Goal: Task Accomplishment & Management: Manage account settings

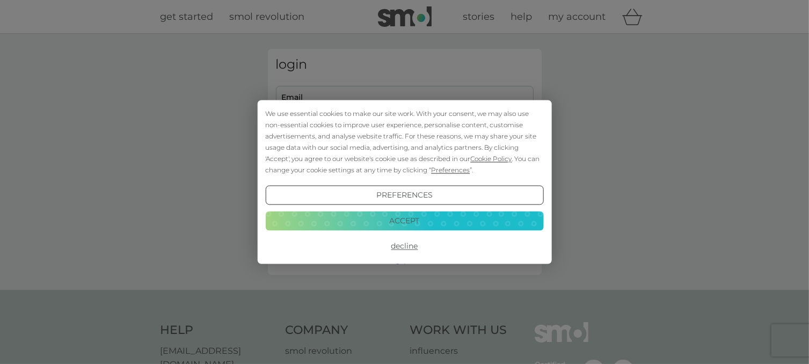
click at [400, 250] on button "Decline" at bounding box center [404, 246] width 278 height 19
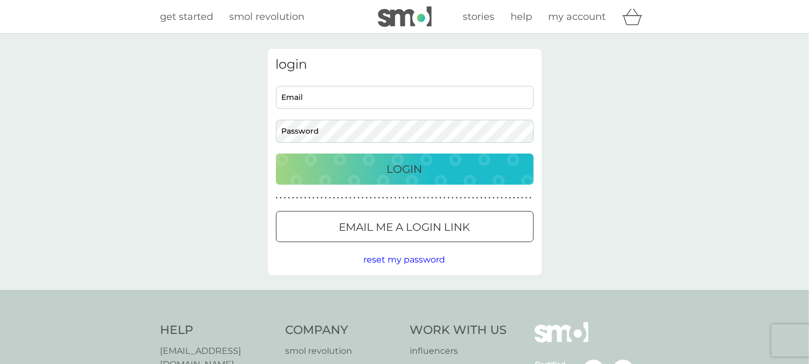
click at [332, 97] on input "Email" at bounding box center [405, 97] width 258 height 23
type input "jaynebilson80@gmail.com"
click at [405, 223] on div at bounding box center [404, 227] width 39 height 11
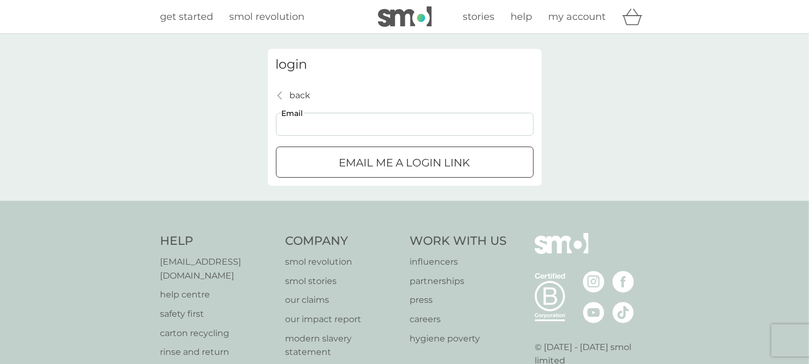
click at [360, 128] on input "Email" at bounding box center [405, 124] width 258 height 23
type input "jaynebilson80@gmail.com"
click at [362, 163] on p "Email me a login link" at bounding box center [404, 162] width 131 height 17
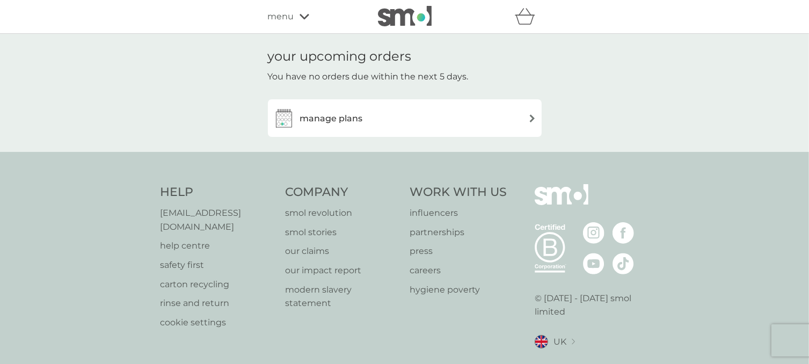
click at [535, 119] on img at bounding box center [532, 118] width 8 height 8
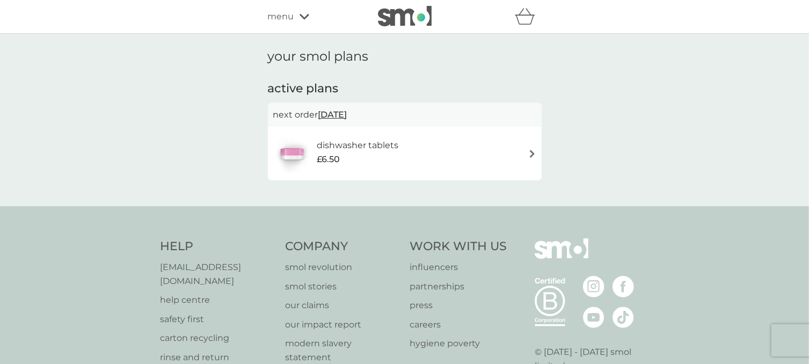
click at [533, 157] on img at bounding box center [532, 154] width 8 height 8
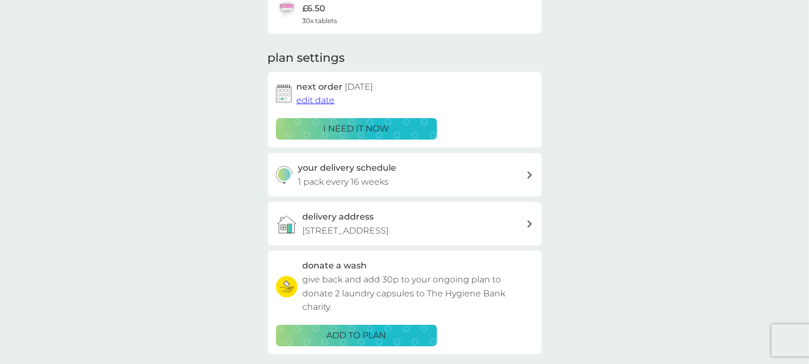
scroll to position [110, 0]
click at [528, 177] on icon at bounding box center [529, 175] width 5 height 8
select select "112"
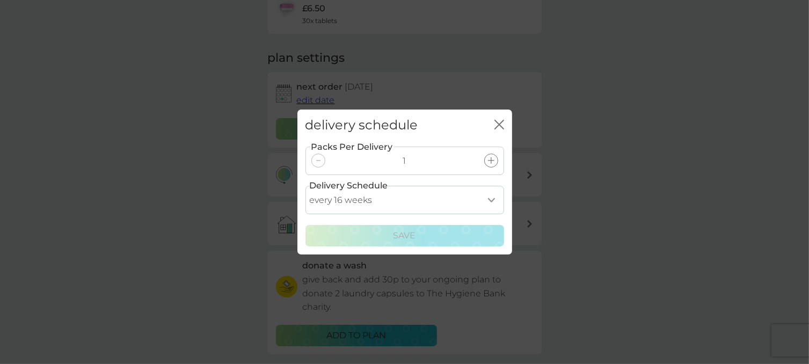
click at [494, 198] on select "every 1 week every 2 weeks every 3 weeks every 4 weeks every 5 weeks every 6 we…" at bounding box center [404, 200] width 199 height 28
click at [637, 142] on div "delivery schedule close Packs Per Delivery 1 Delivery Schedule every 1 week eve…" at bounding box center [404, 182] width 809 height 364
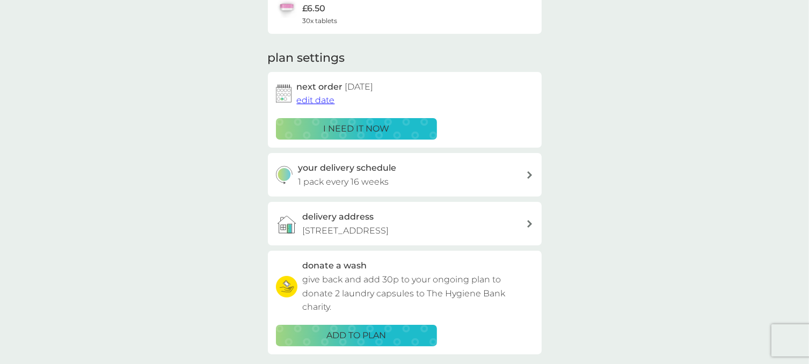
scroll to position [0, 0]
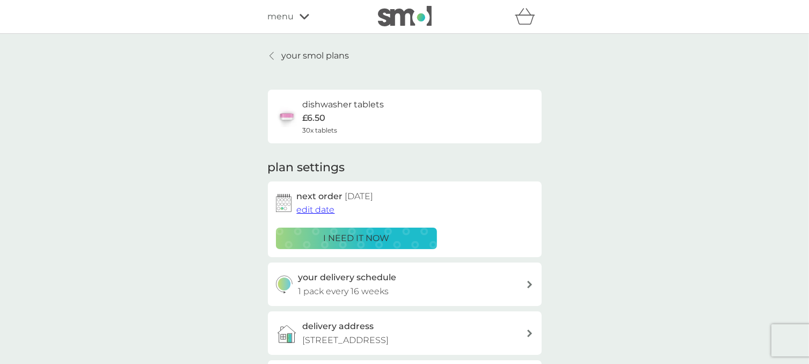
click at [316, 209] on span "edit date" at bounding box center [316, 210] width 38 height 10
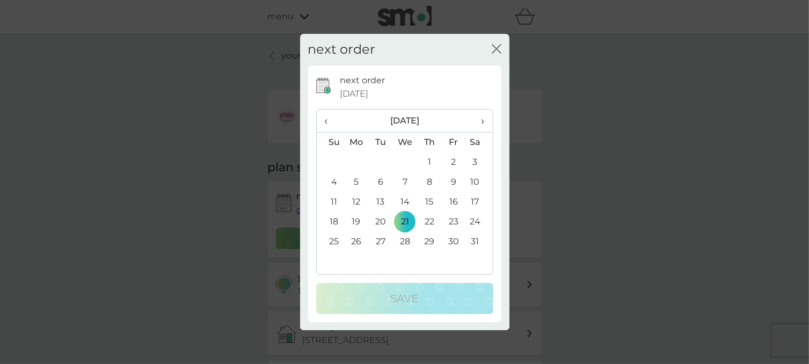
click at [497, 49] on icon "close" at bounding box center [499, 49] width 4 height 9
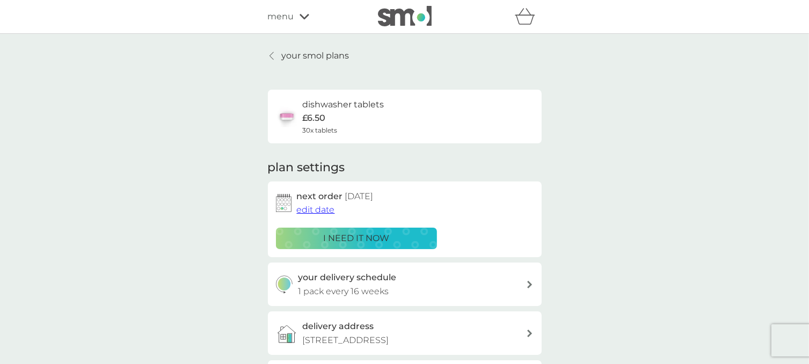
click at [305, 18] on icon at bounding box center [305, 16] width 10 height 6
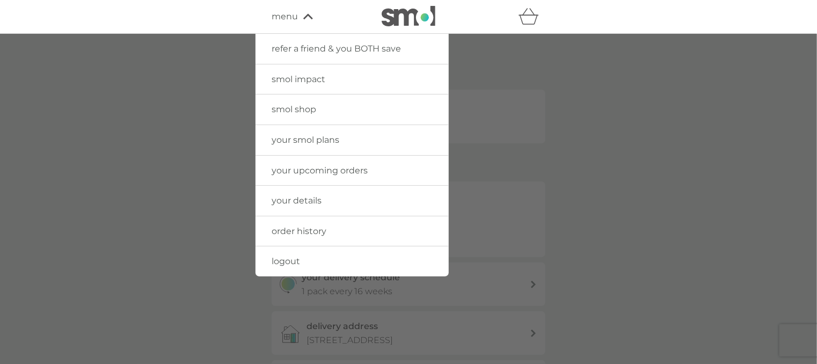
click at [280, 196] on span "your details" at bounding box center [297, 200] width 50 height 10
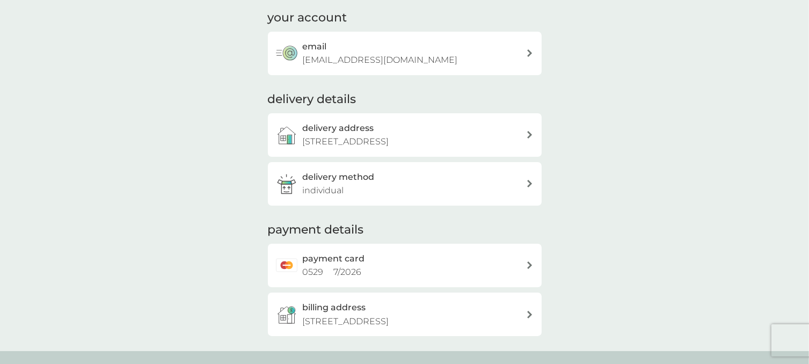
scroll to position [71, 0]
click at [526, 269] on div "payment card 0529 7 / 2026" at bounding box center [405, 265] width 274 height 43
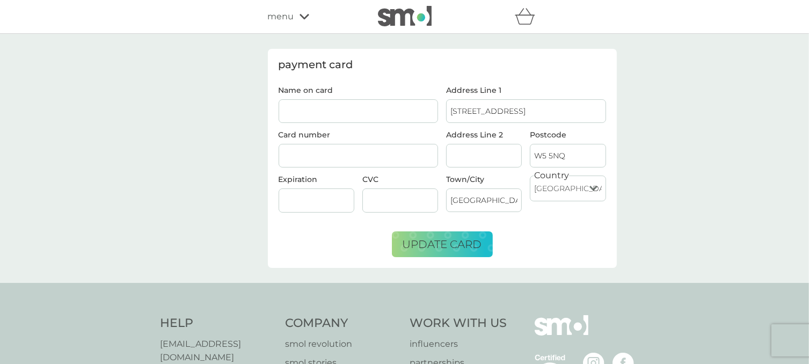
click at [305, 18] on icon at bounding box center [305, 16] width 10 height 5
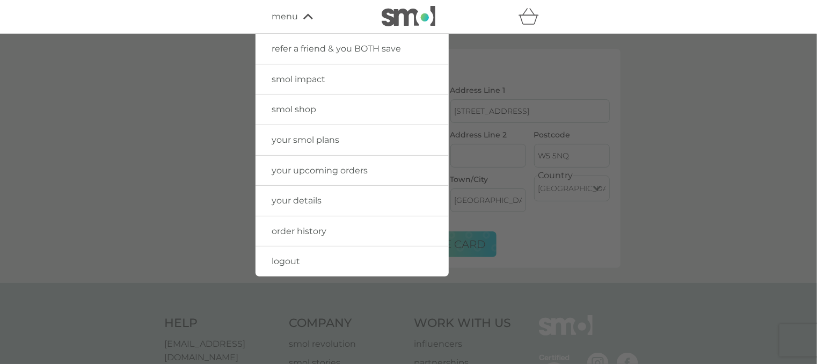
click at [274, 166] on span "your upcoming orders" at bounding box center [320, 170] width 96 height 10
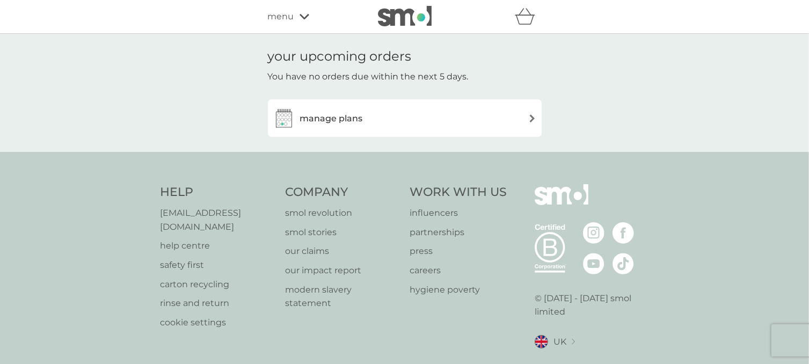
click at [531, 123] on div "manage plans" at bounding box center [404, 117] width 263 height 21
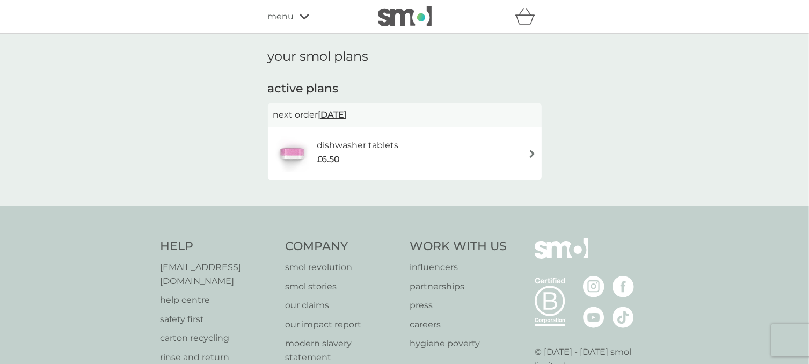
click at [339, 150] on h6 "dishwasher tablets" at bounding box center [358, 145] width 82 height 14
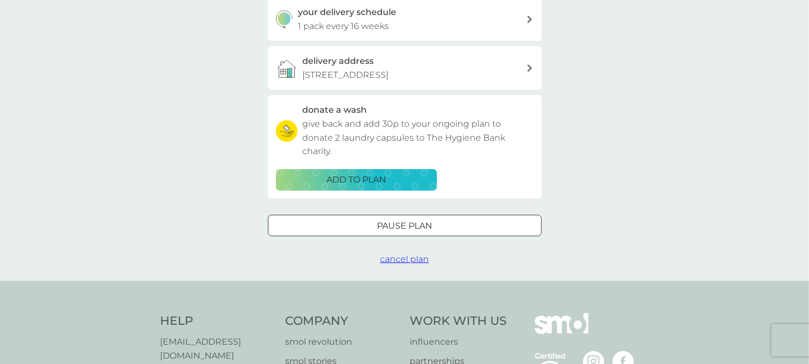
scroll to position [266, 0]
click at [404, 260] on span "cancel plan" at bounding box center [404, 258] width 49 height 10
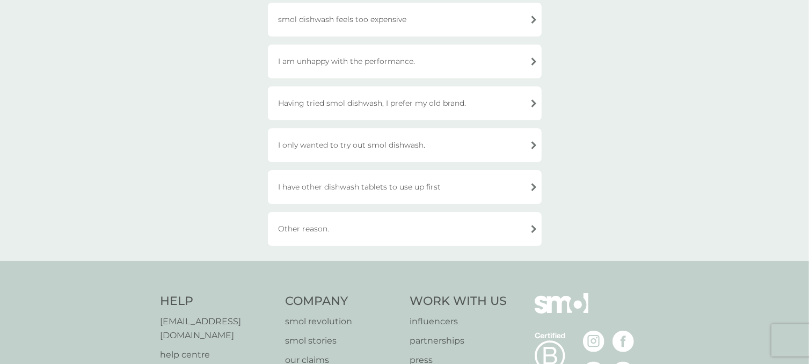
scroll to position [167, 0]
click at [530, 191] on div "I have other dishwash tablets to use up first" at bounding box center [405, 186] width 274 height 34
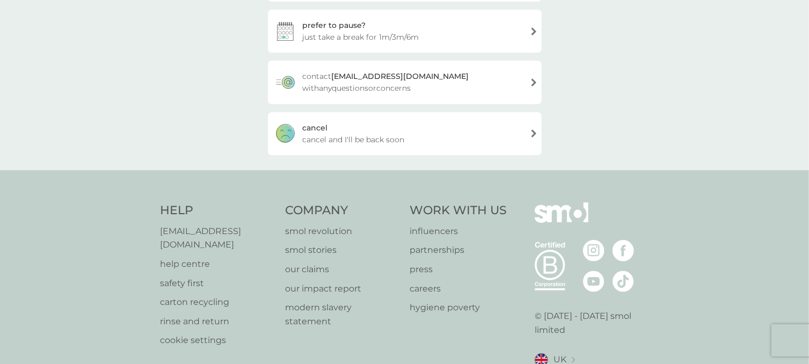
click at [313, 136] on span "cancel and I'll be back soon" at bounding box center [354, 140] width 102 height 12
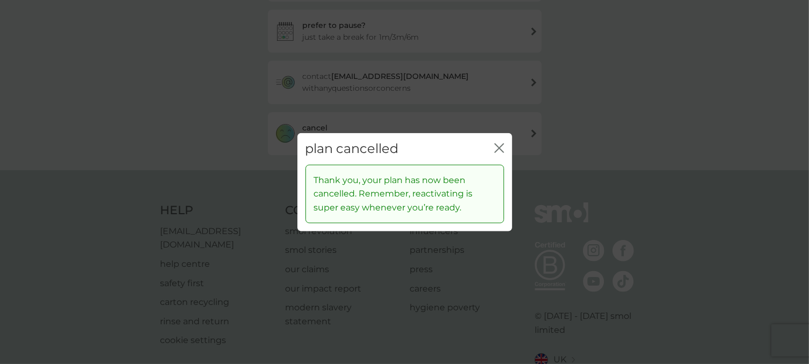
click at [313, 136] on div "plan cancelled close" at bounding box center [404, 149] width 215 height 32
click at [498, 142] on div "close" at bounding box center [499, 149] width 10 height 16
click at [498, 151] on icon "close" at bounding box center [499, 148] width 10 height 10
